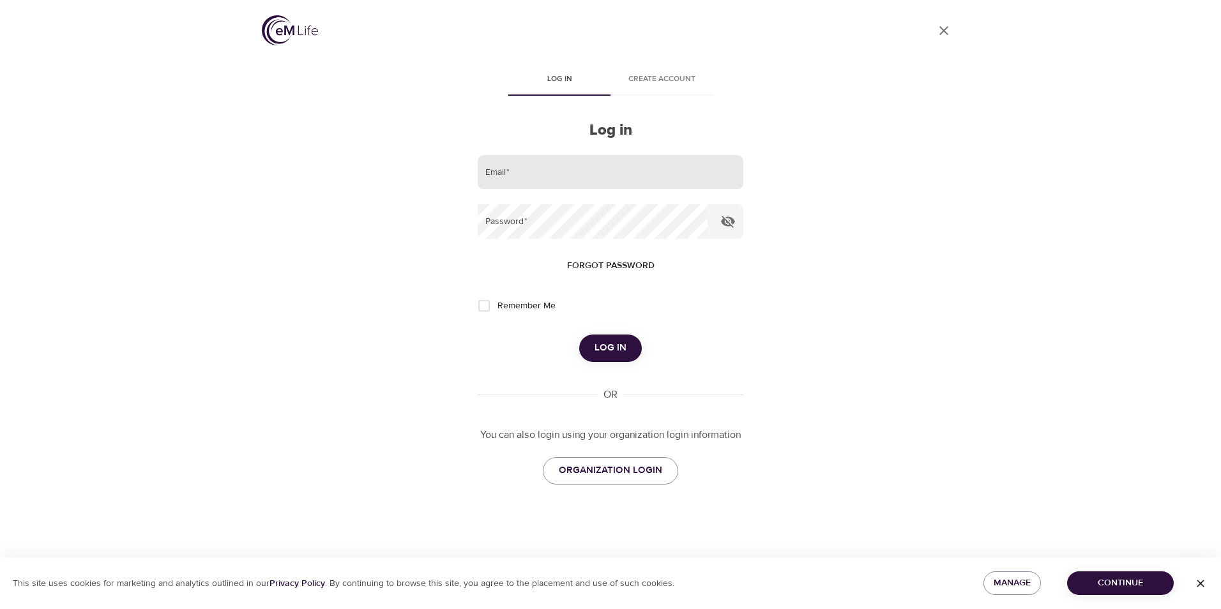
click at [549, 174] on input "email" at bounding box center [611, 172] width 266 height 34
type input "[EMAIL_ADDRESS][DOMAIN_NAME]"
click at [579, 335] on button "Log in" at bounding box center [610, 348] width 63 height 27
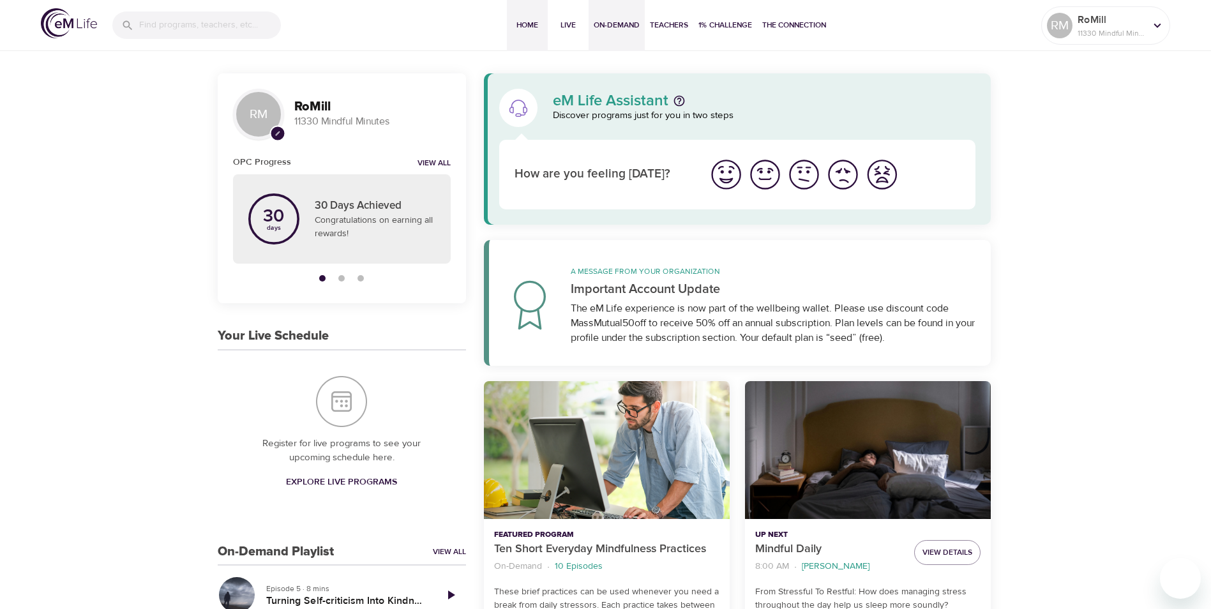
click at [618, 27] on span "On-Demand" at bounding box center [617, 25] width 46 height 13
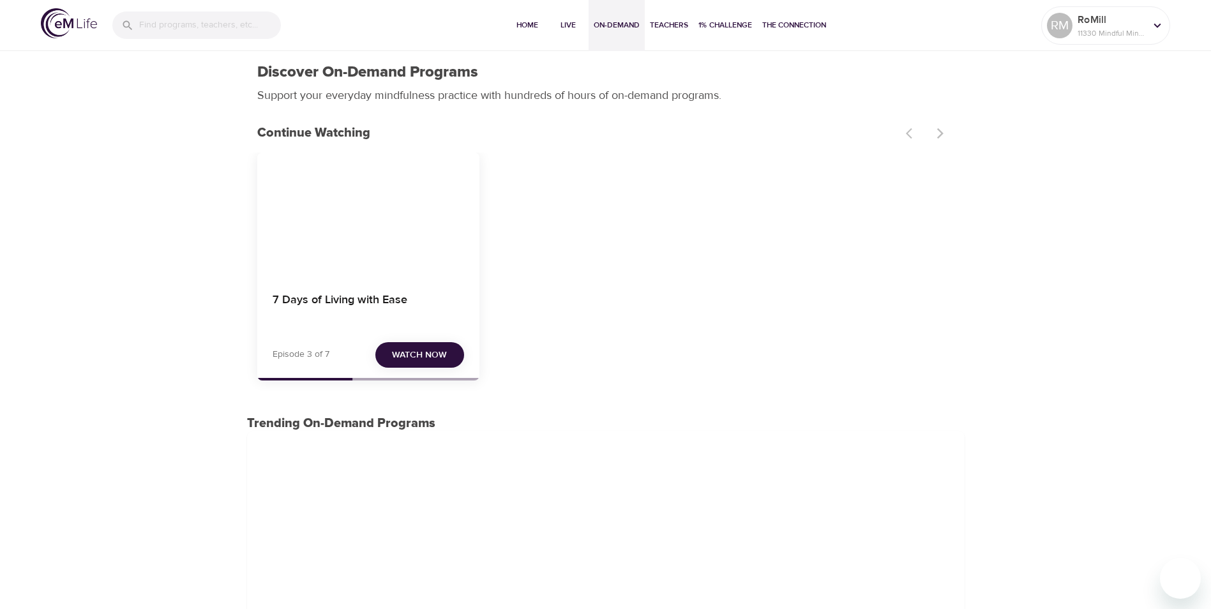
click at [419, 350] on span "Watch Now" at bounding box center [419, 355] width 55 height 16
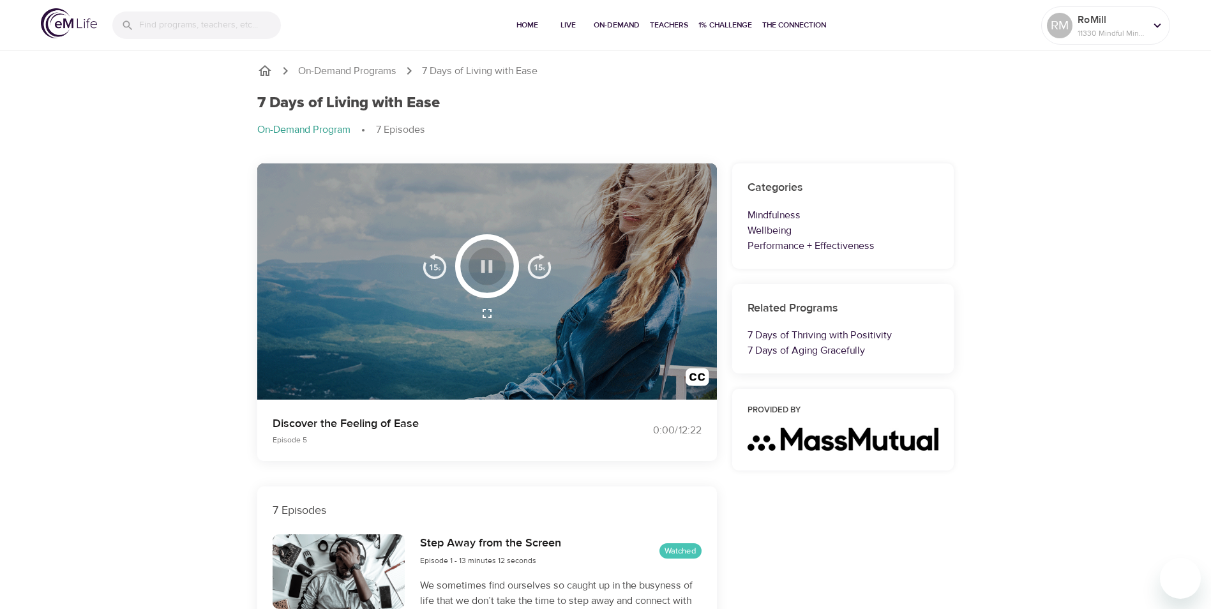
click at [483, 263] on icon "button" at bounding box center [487, 266] width 11 height 13
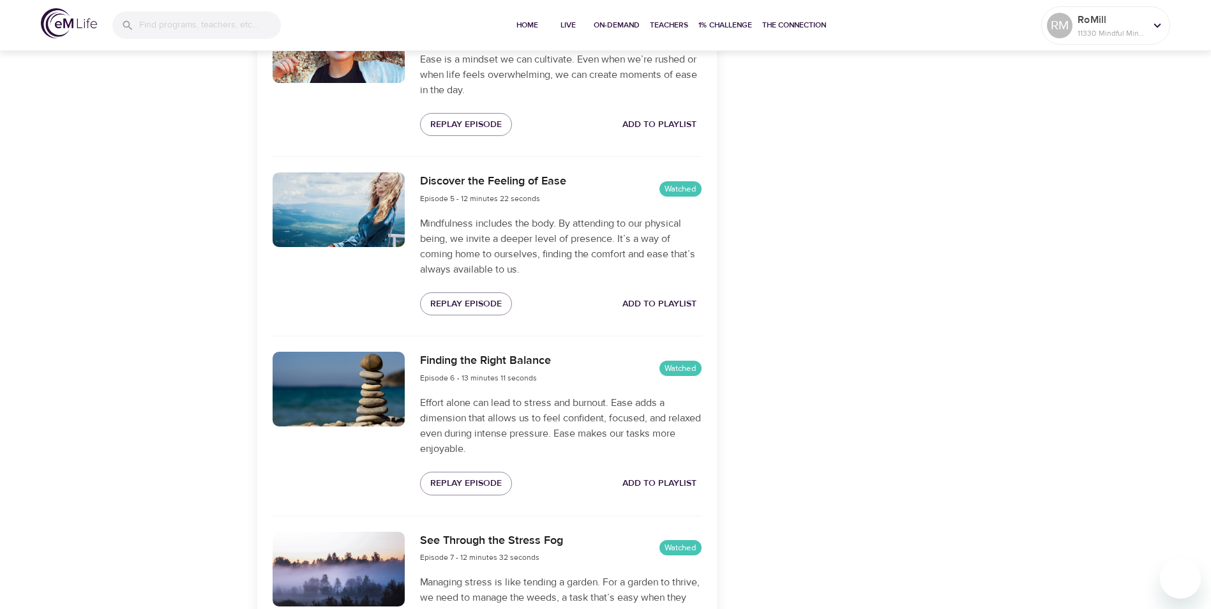
scroll to position [1086, 0]
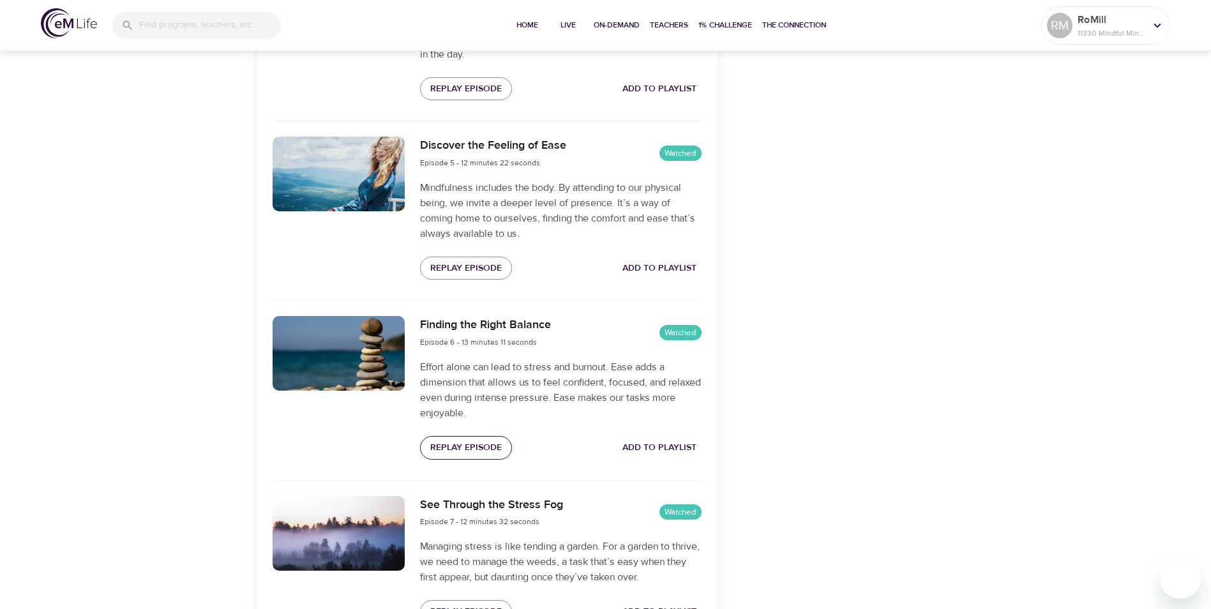
click at [460, 448] on span "Replay Episode" at bounding box center [466, 448] width 72 height 16
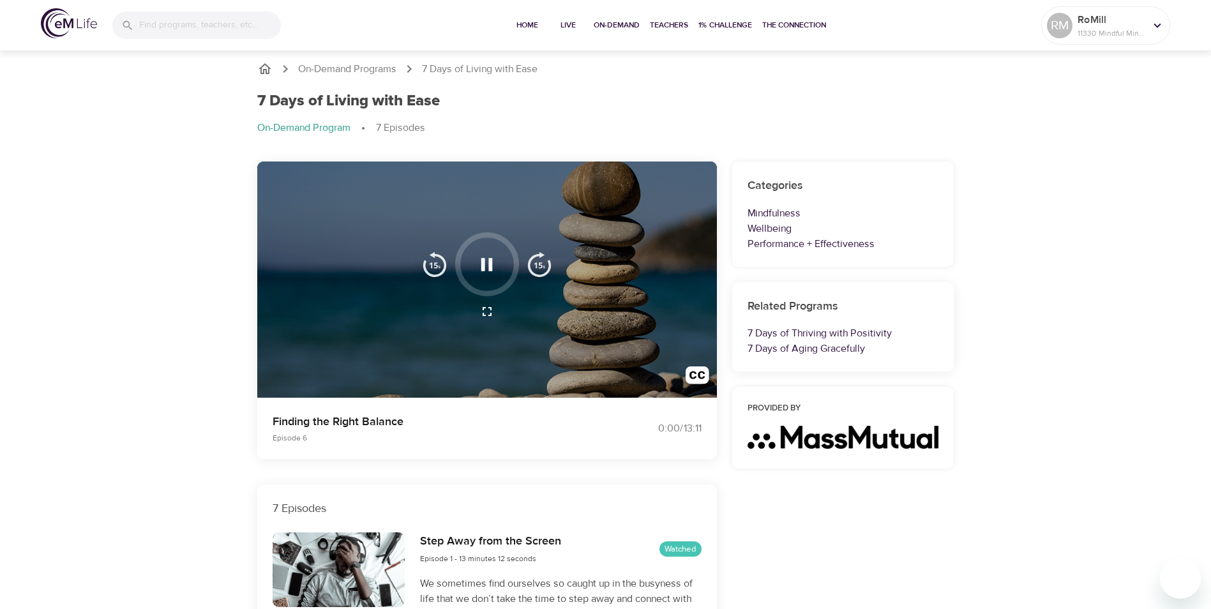
scroll to position [0, 0]
